Goal: Task Accomplishment & Management: Manage account settings

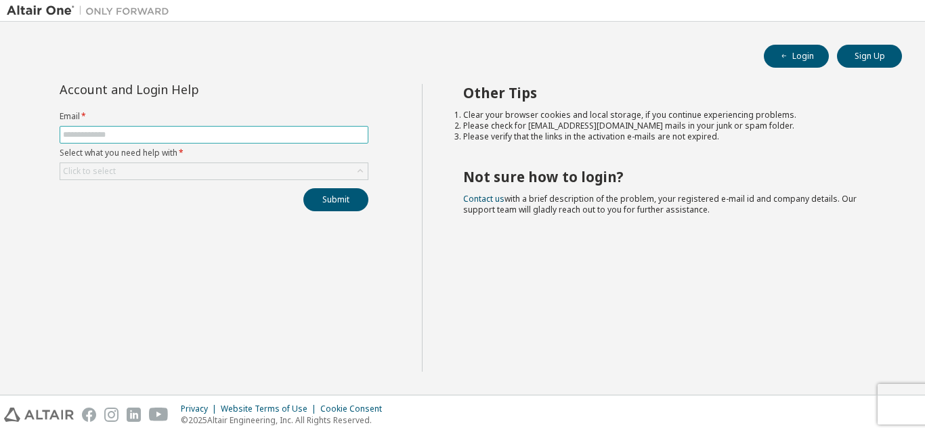
click at [140, 134] on input "text" at bounding box center [214, 134] width 302 height 11
type input "**********"
click at [131, 182] on div "**********" at bounding box center [213, 147] width 325 height 127
click at [135, 172] on div "Click to select" at bounding box center [214, 171] width 308 height 16
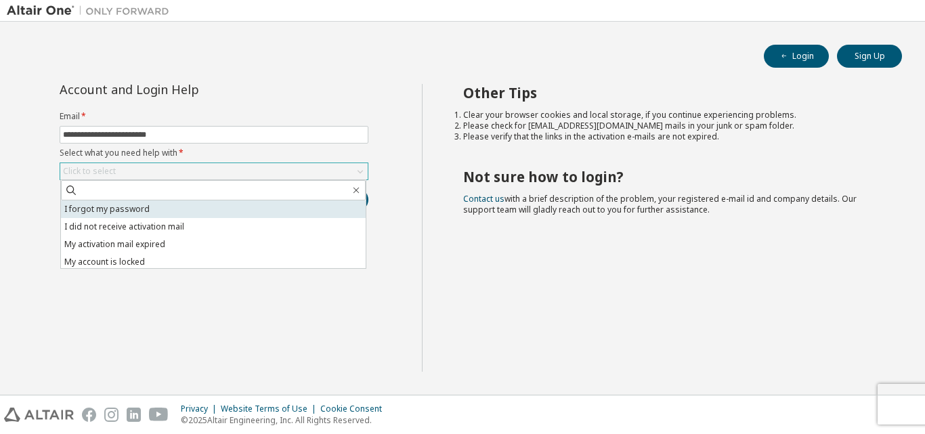
click at [142, 210] on li "I forgot my password" at bounding box center [213, 209] width 305 height 18
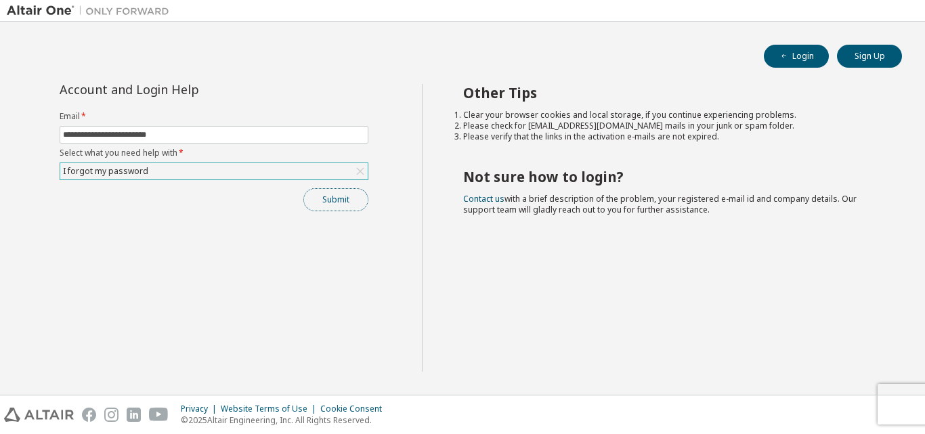
click at [331, 200] on button "Submit" at bounding box center [335, 199] width 65 height 23
click at [343, 190] on button "Submit" at bounding box center [335, 199] width 65 height 23
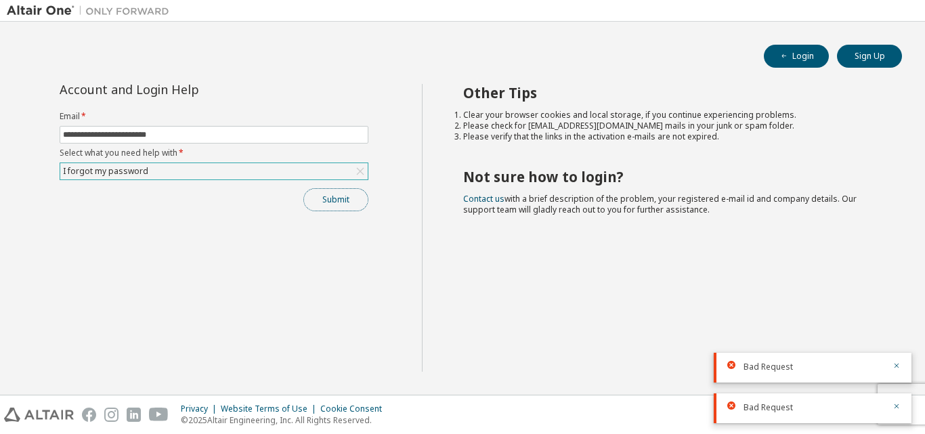
click at [339, 196] on button "Submit" at bounding box center [335, 199] width 65 height 23
click at [336, 195] on button "Submit" at bounding box center [335, 199] width 65 height 23
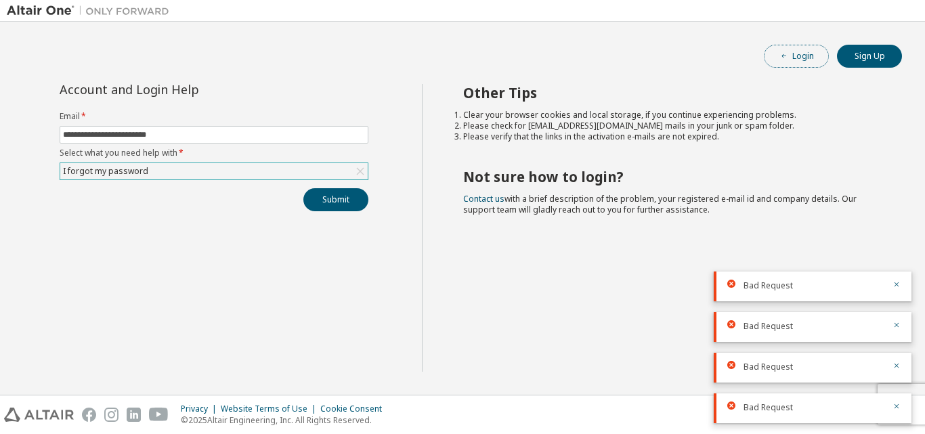
click at [784, 56] on icon "button" at bounding box center [784, 56] width 4 height 4
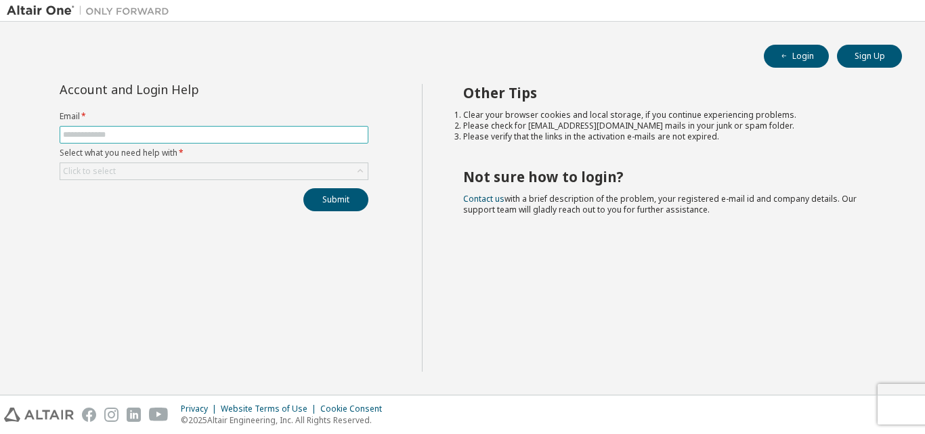
click at [207, 139] on input "text" at bounding box center [214, 134] width 302 height 11
type input "**********"
click at [187, 172] on div "Click to select" at bounding box center [214, 171] width 308 height 16
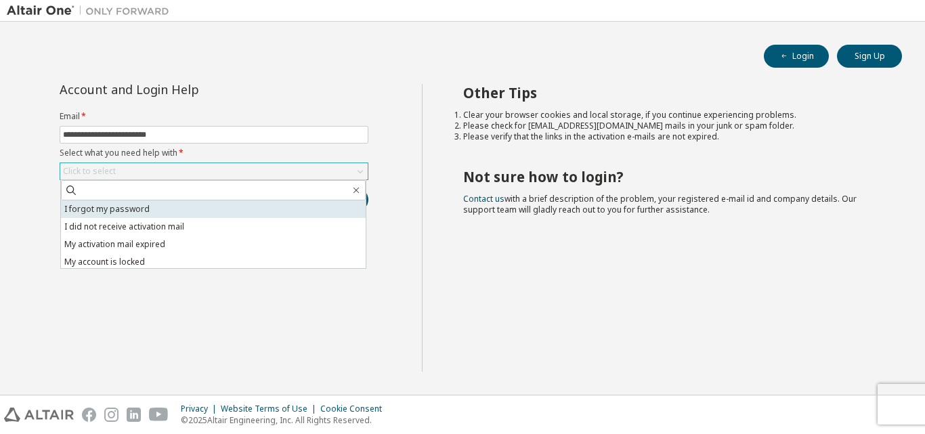
click at [137, 213] on li "I forgot my password" at bounding box center [213, 209] width 305 height 18
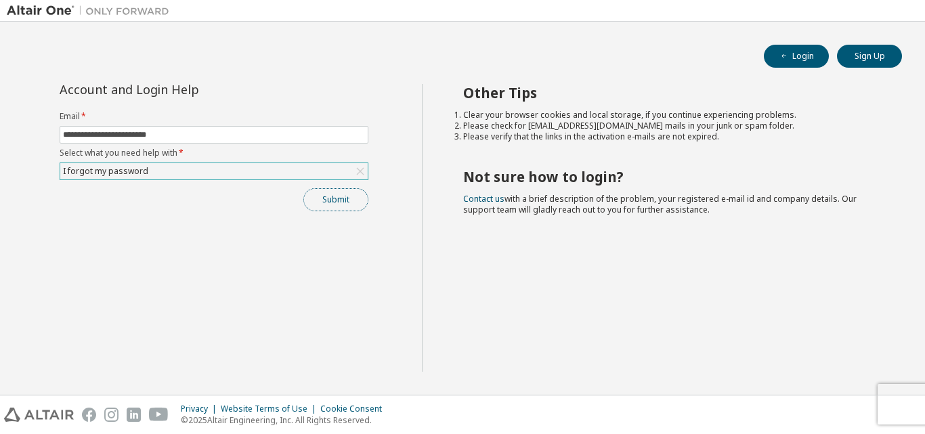
click at [352, 198] on button "Submit" at bounding box center [335, 199] width 65 height 23
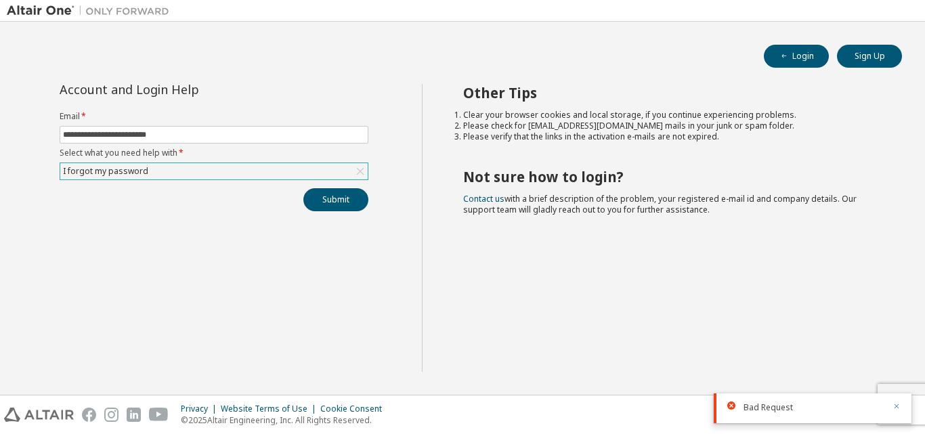
click at [895, 404] on icon "button" at bounding box center [897, 406] width 8 height 8
click at [895, 404] on div "Privacy Website Terms of Use Cookie Consent © 2025 Altair Engineering, Inc. All…" at bounding box center [462, 415] width 925 height 39
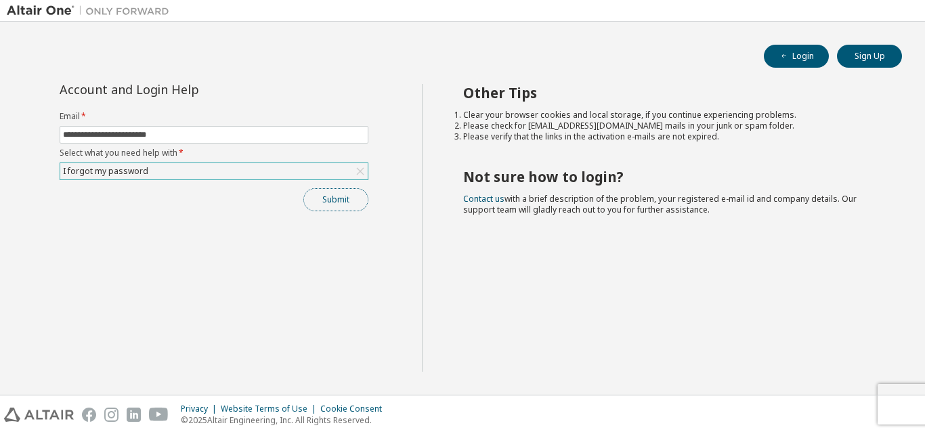
click at [341, 193] on button "Submit" at bounding box center [335, 199] width 65 height 23
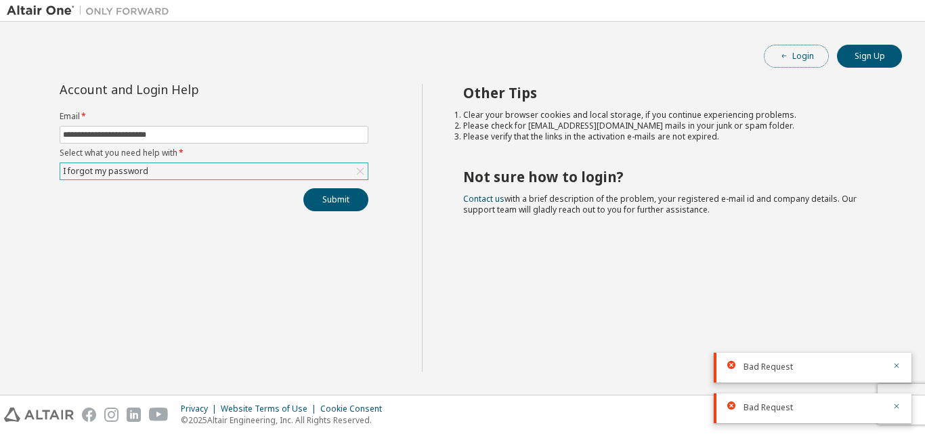
click at [794, 52] on button "Login" at bounding box center [796, 56] width 65 height 23
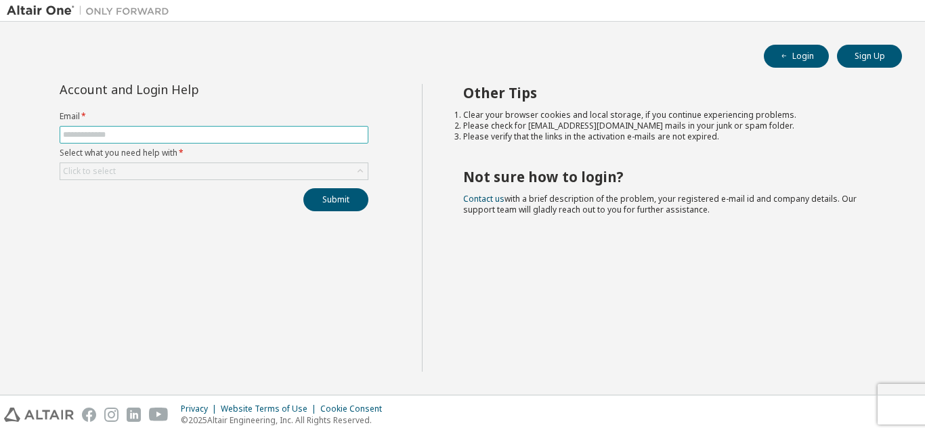
click at [267, 131] on input "text" at bounding box center [214, 134] width 302 height 11
type input "**********"
click at [251, 173] on div "Click to select" at bounding box center [214, 171] width 308 height 16
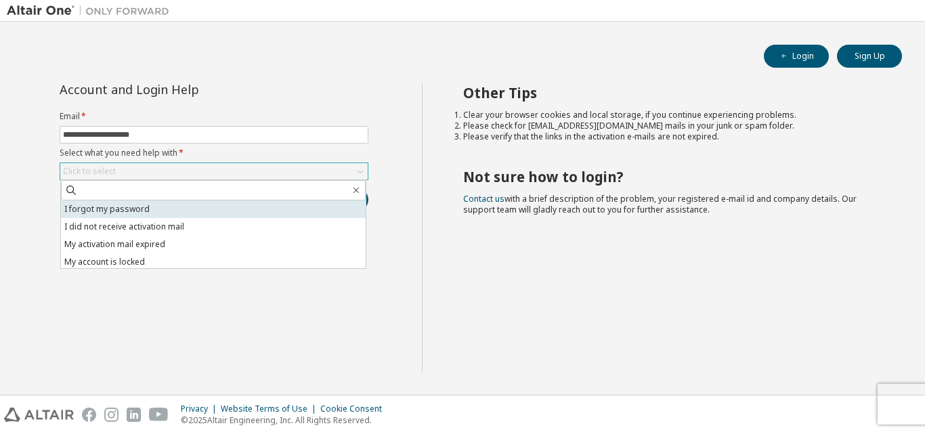
click at [241, 213] on li "I forgot my password" at bounding box center [213, 209] width 305 height 18
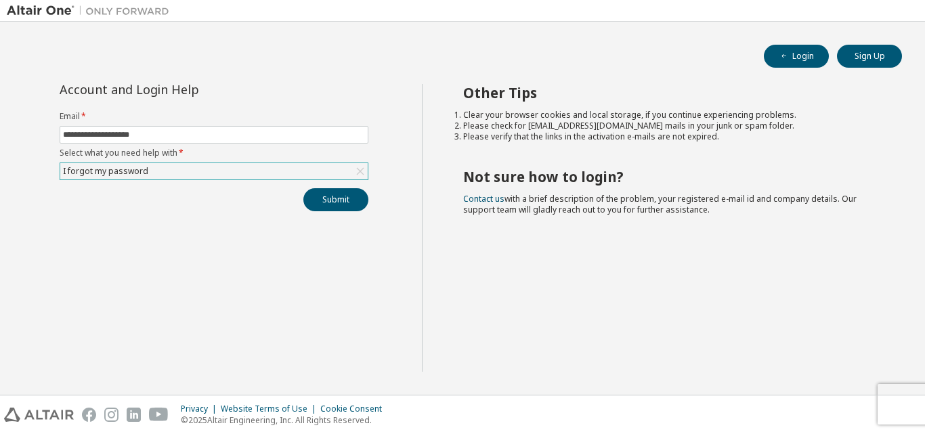
drag, startPoint x: 241, startPoint y: 213, endPoint x: 196, endPoint y: 227, distance: 47.4
click at [196, 227] on div "**********" at bounding box center [214, 228] width 415 height 288
click at [343, 209] on button "Submit" at bounding box center [335, 199] width 65 height 23
click at [786, 50] on button "Login" at bounding box center [796, 56] width 65 height 23
click at [188, 136] on input "text" at bounding box center [214, 134] width 302 height 11
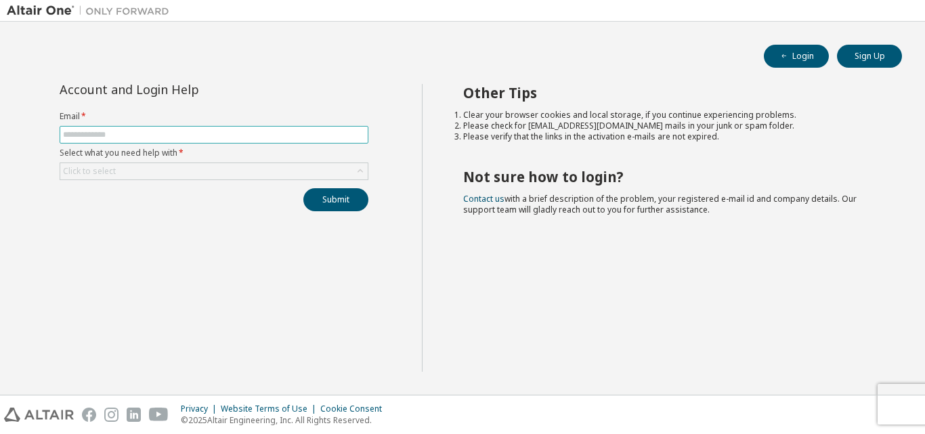
type input "**********"
click at [185, 172] on div "Click to select" at bounding box center [214, 171] width 308 height 16
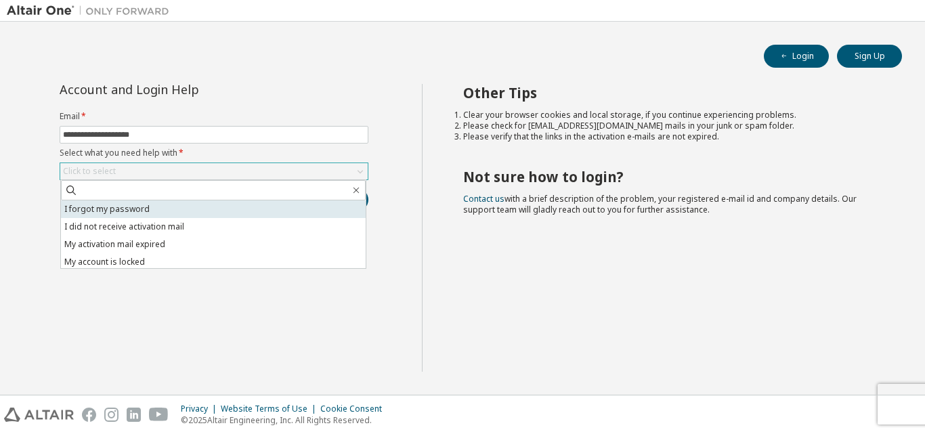
click at [182, 216] on li "I forgot my password" at bounding box center [213, 209] width 305 height 18
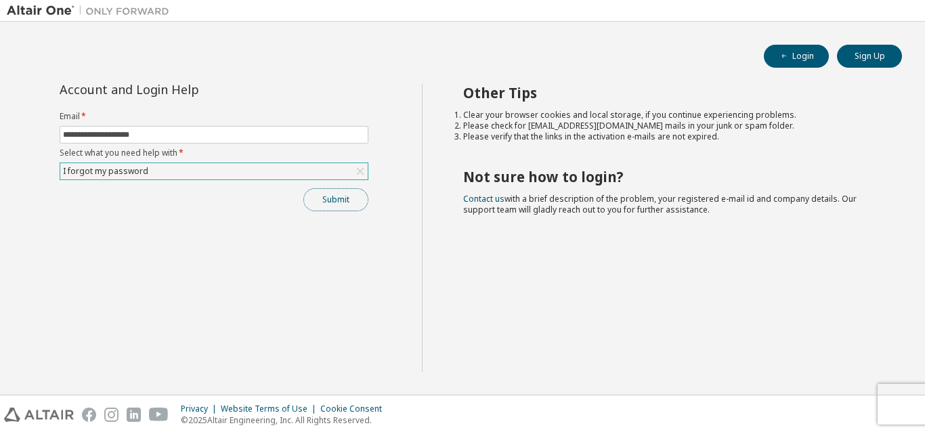
click at [349, 200] on button "Submit" at bounding box center [335, 199] width 65 height 23
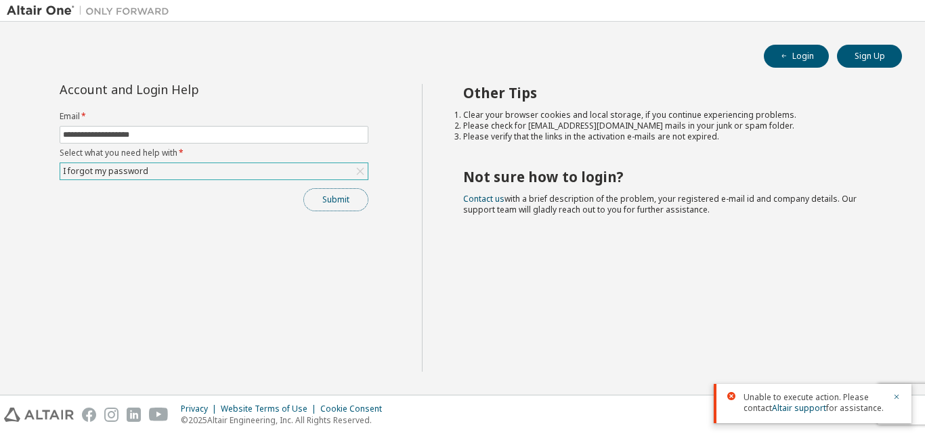
click at [320, 200] on button "Submit" at bounding box center [335, 199] width 65 height 23
click at [732, 398] on icon at bounding box center [731, 396] width 8 height 8
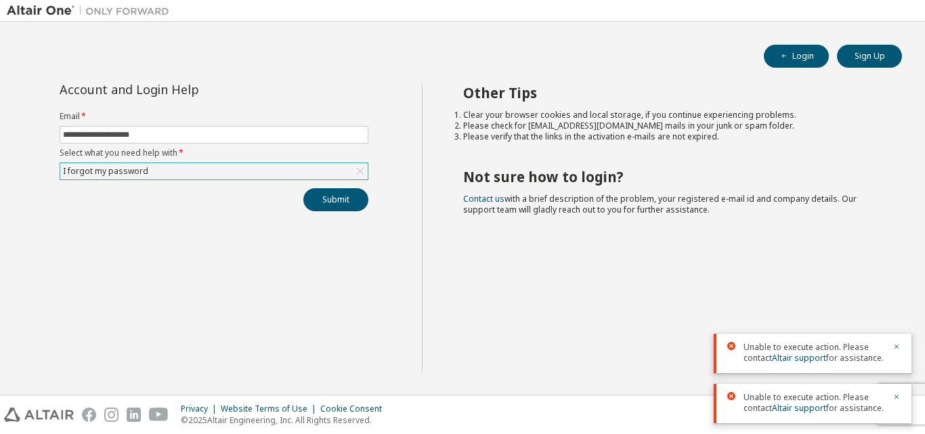
click at [297, 194] on div "Submit" at bounding box center [214, 199] width 309 height 23
click at [356, 203] on button "Submit" at bounding box center [335, 199] width 65 height 23
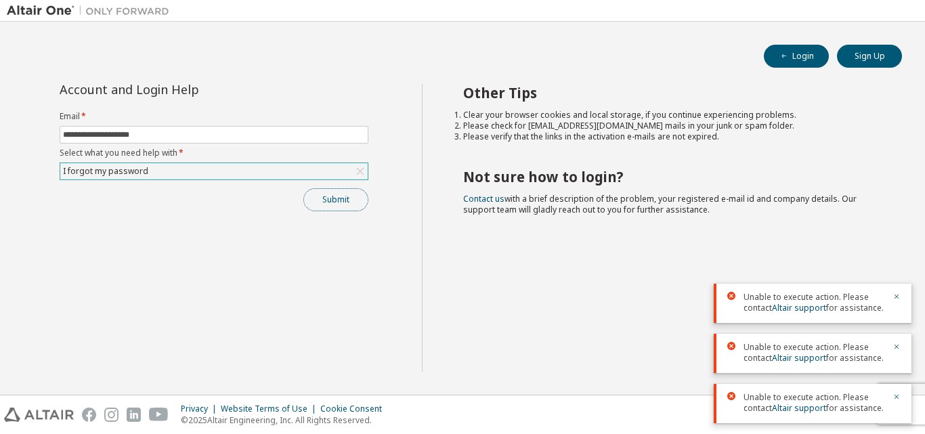
click at [323, 200] on button "Submit" at bounding box center [335, 199] width 65 height 23
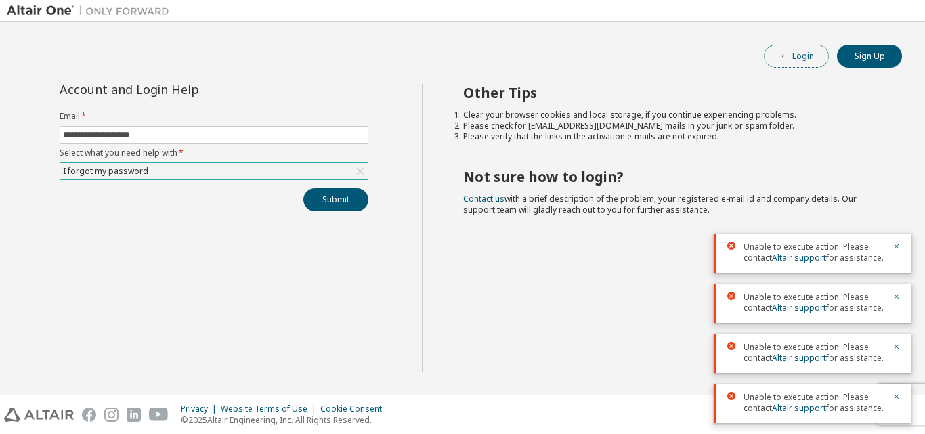
click at [799, 47] on button "Login" at bounding box center [796, 56] width 65 height 23
